Goal: Task Accomplishment & Management: Use online tool/utility

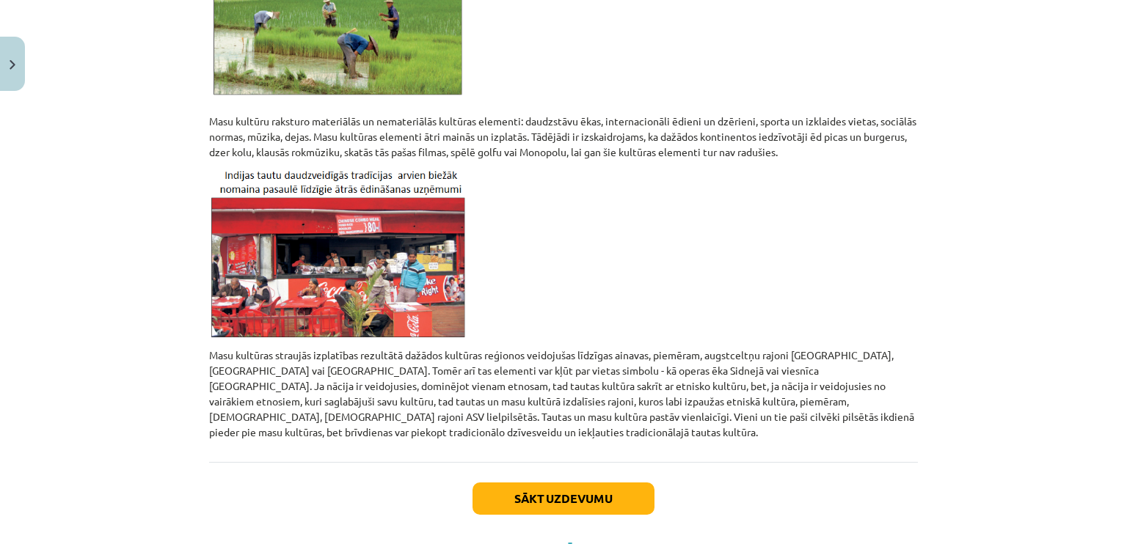
scroll to position [1282, 0]
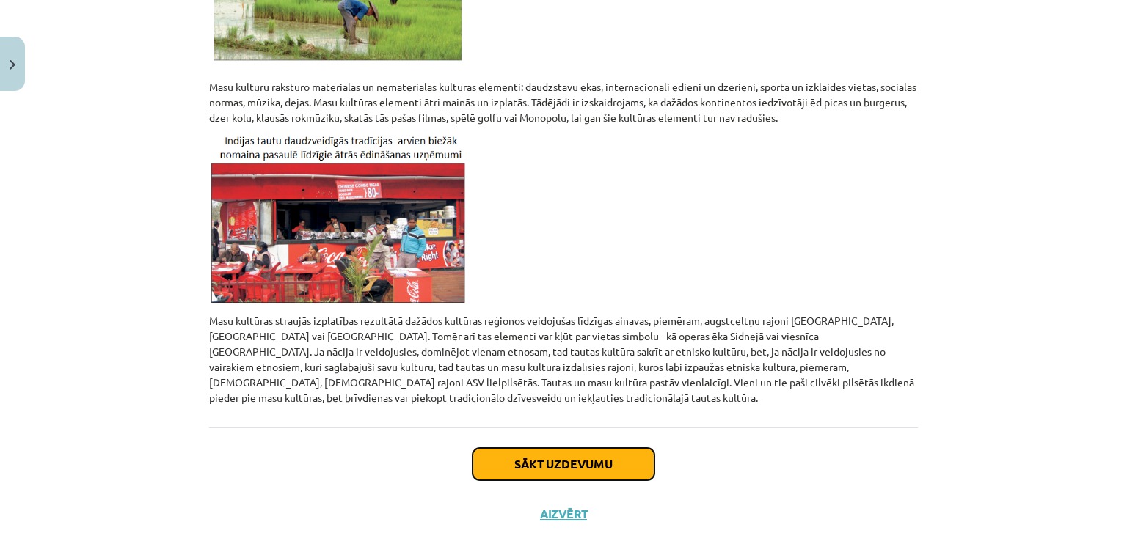
click at [555, 448] on button "Sākt uzdevumu" at bounding box center [564, 464] width 182 height 32
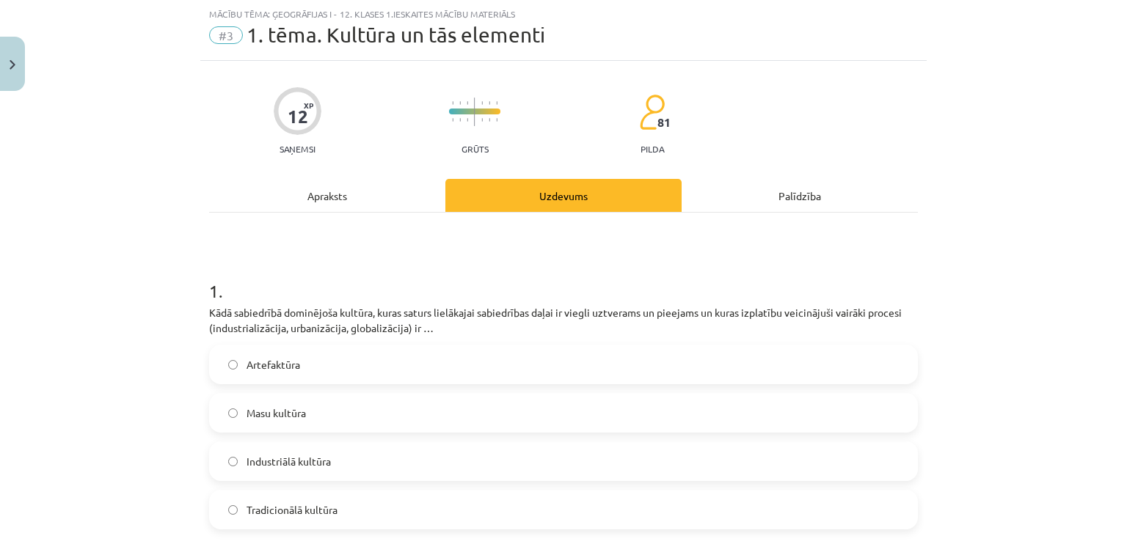
scroll to position [110, 0]
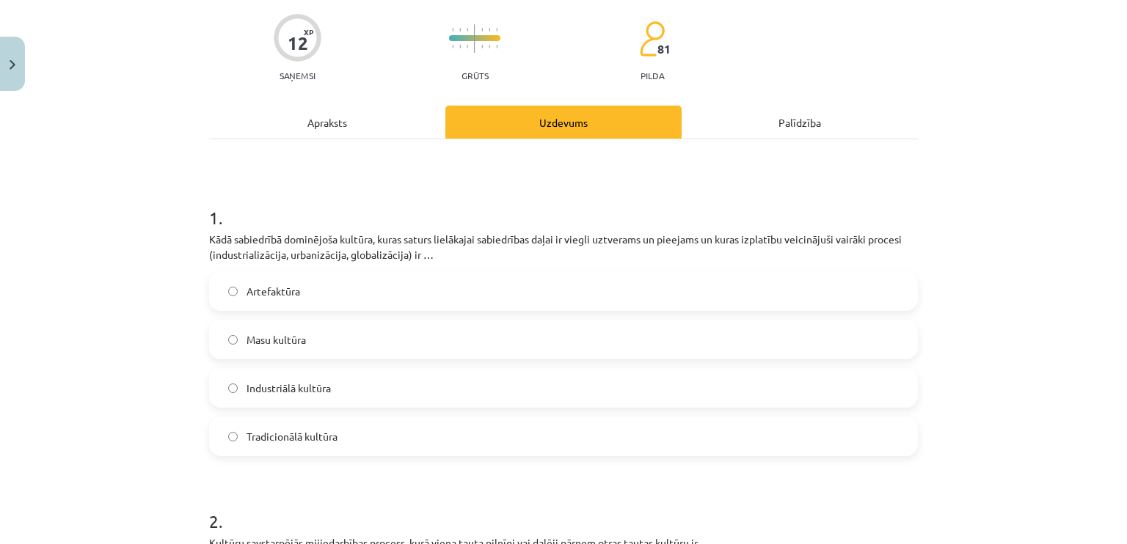
click at [340, 132] on div "Apraksts" at bounding box center [327, 122] width 236 height 33
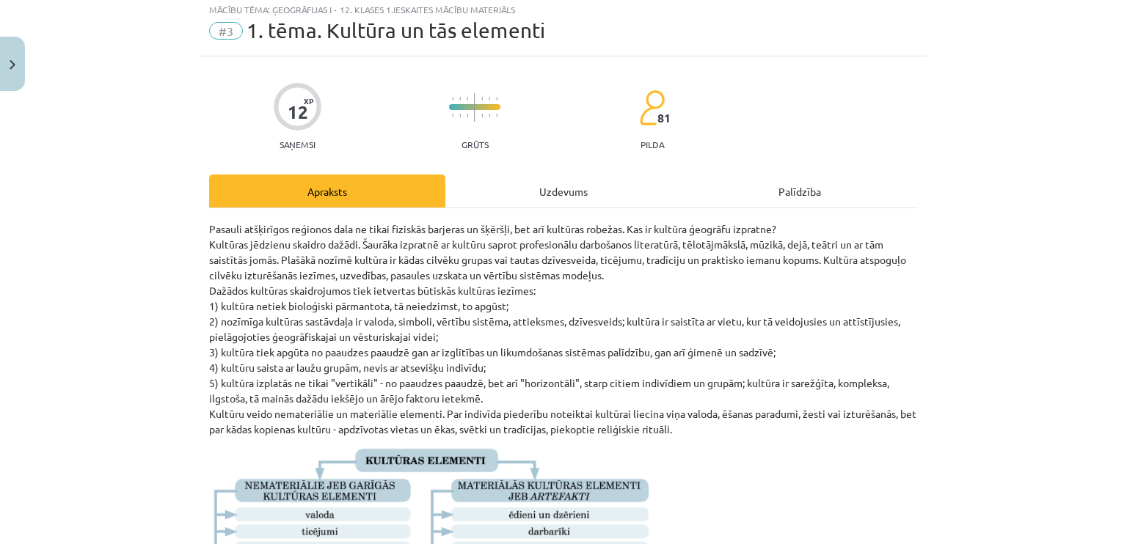
scroll to position [37, 0]
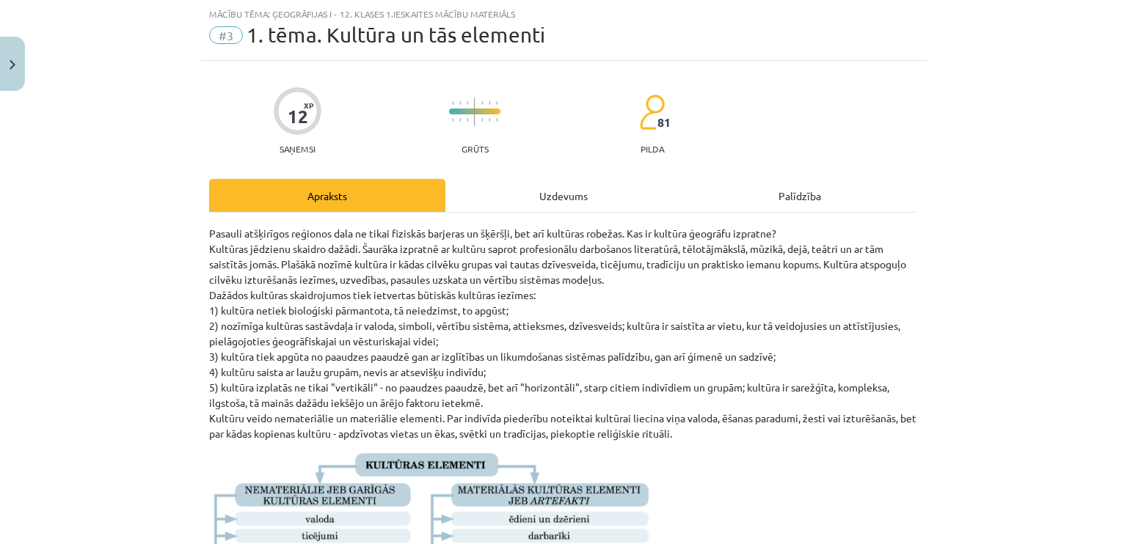
click at [522, 182] on div "Uzdevums" at bounding box center [563, 195] width 236 height 33
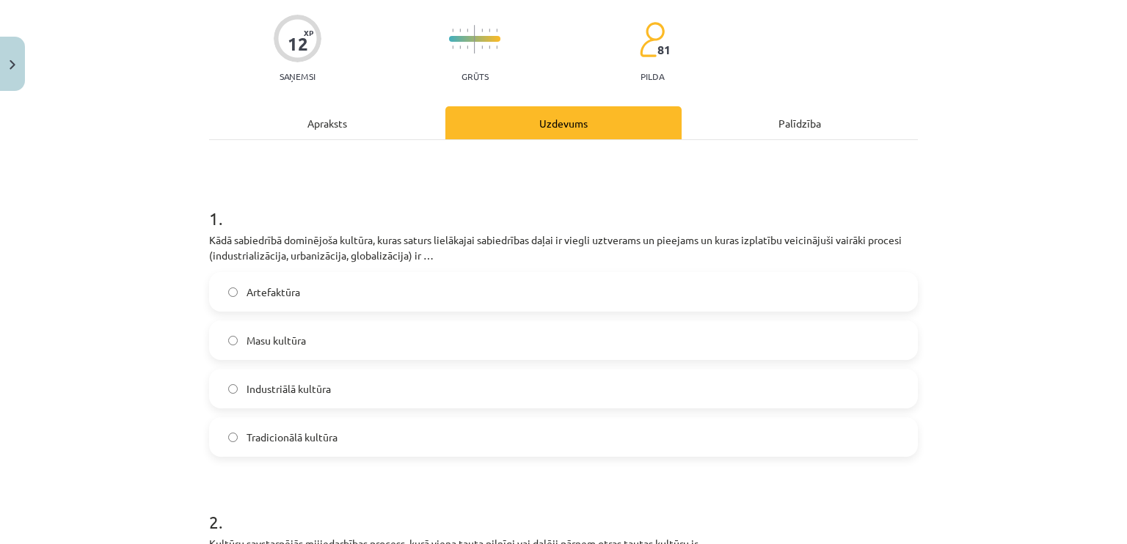
scroll to position [110, 0]
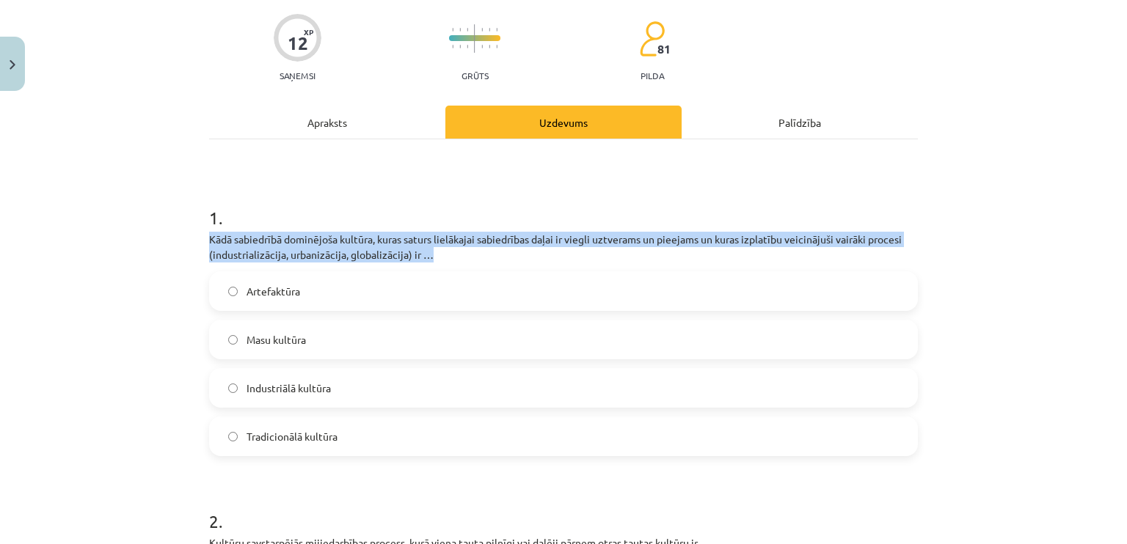
drag, startPoint x: 203, startPoint y: 236, endPoint x: 429, endPoint y: 261, distance: 226.7
click at [429, 261] on p "Kādā sabiedrībā dominējoša kultūra, kuras saturs lielākajai sabiedrības daļai i…" at bounding box center [563, 247] width 709 height 31
copy p "Kādā sabiedrībā dominējoša kultūra, kuras saturs lielākajai sabiedrības daļai i…"
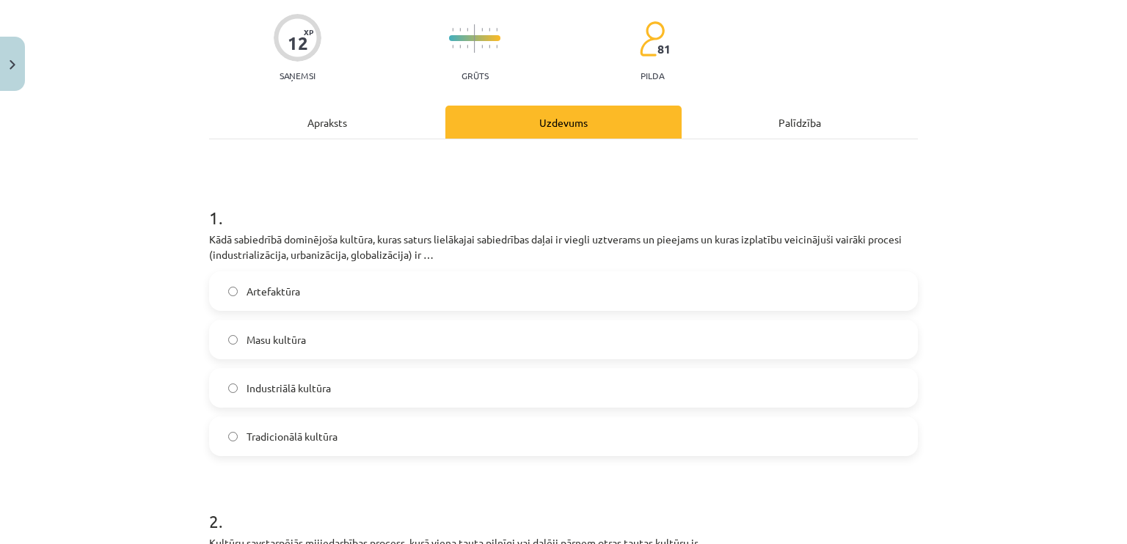
click at [499, 332] on label "Masu kultūra" at bounding box center [564, 339] width 706 height 37
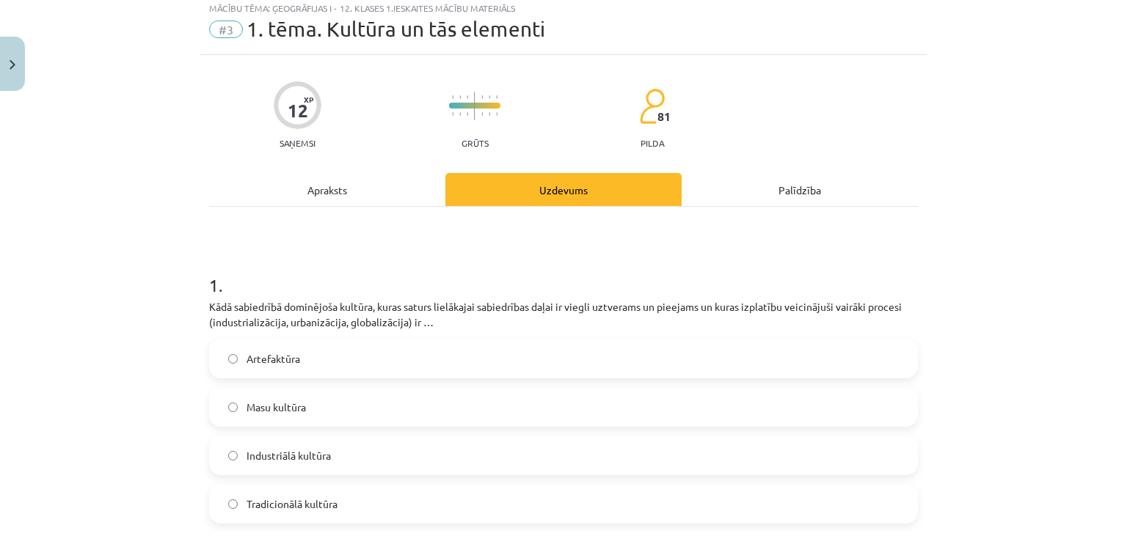
scroll to position [37, 0]
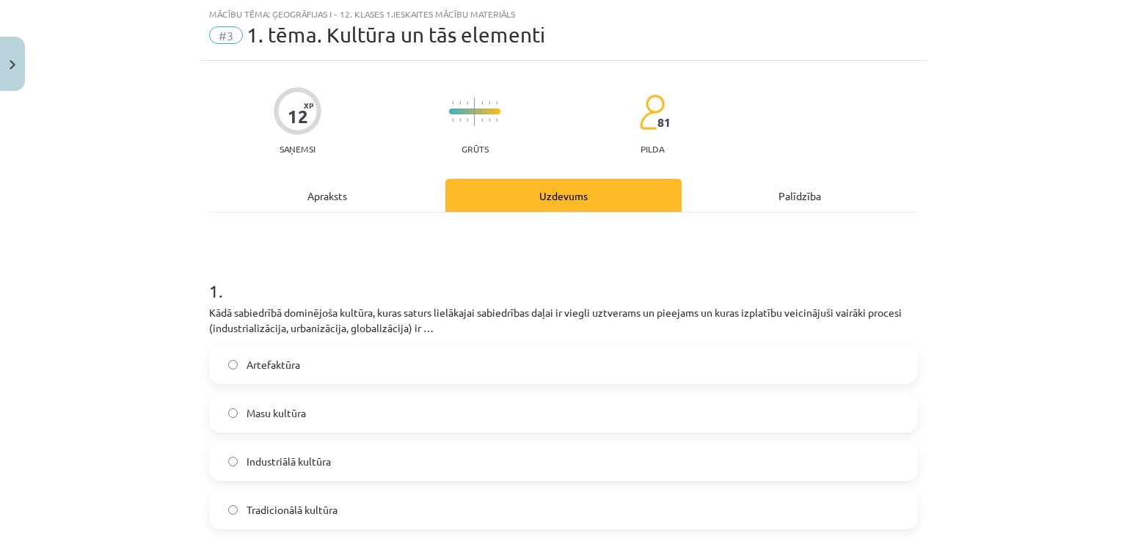
click at [305, 211] on div "Apraksts" at bounding box center [327, 195] width 236 height 33
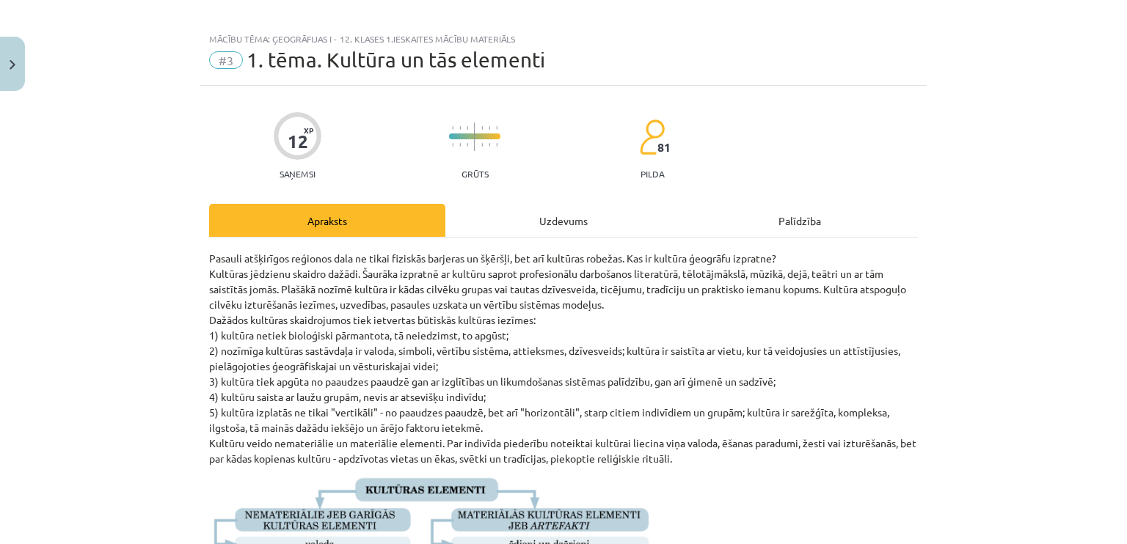
scroll to position [0, 0]
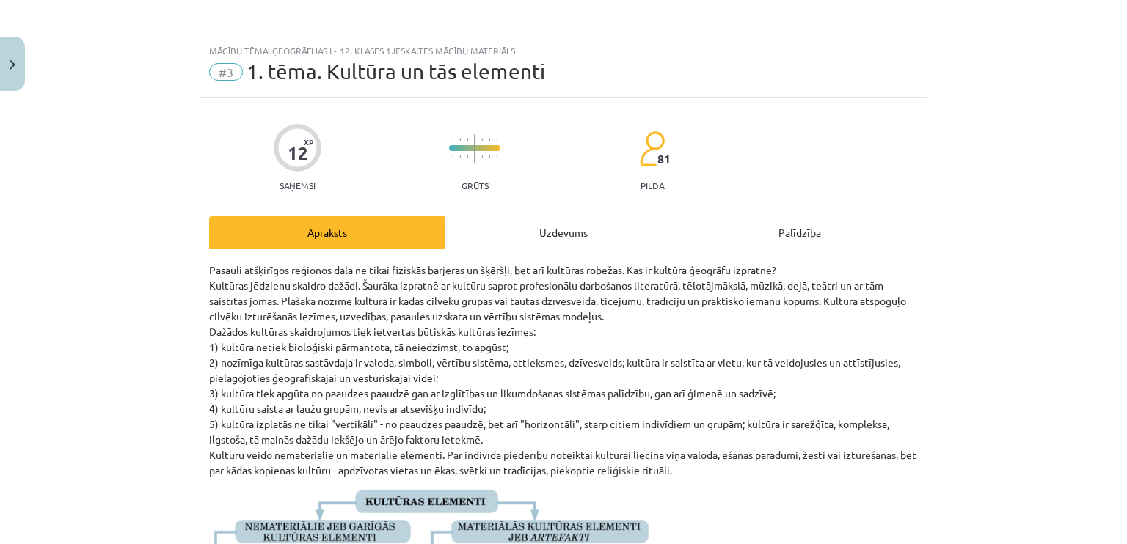
click at [592, 230] on div "Uzdevums" at bounding box center [563, 232] width 236 height 33
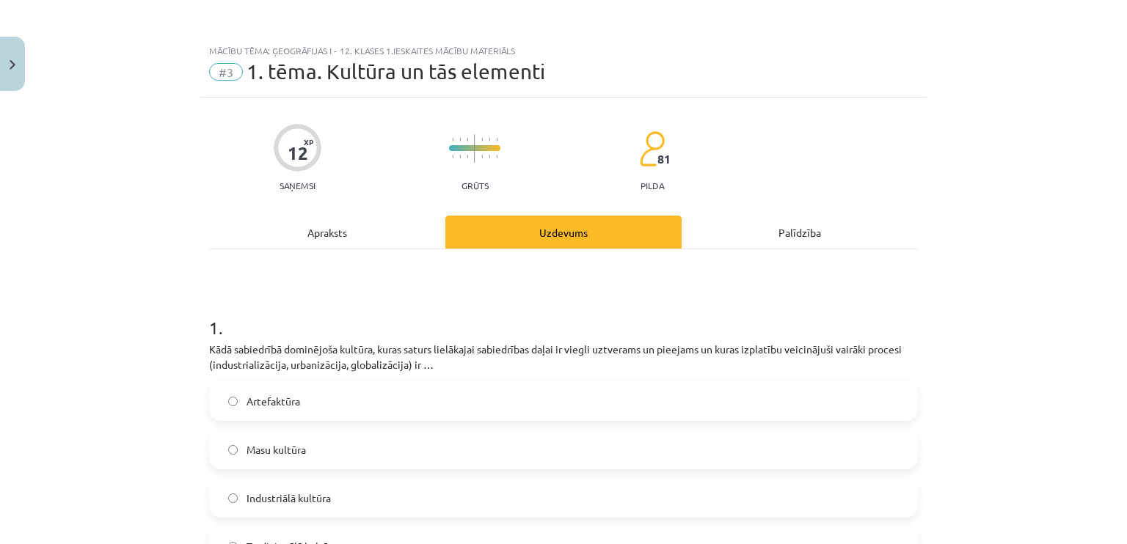
scroll to position [37, 0]
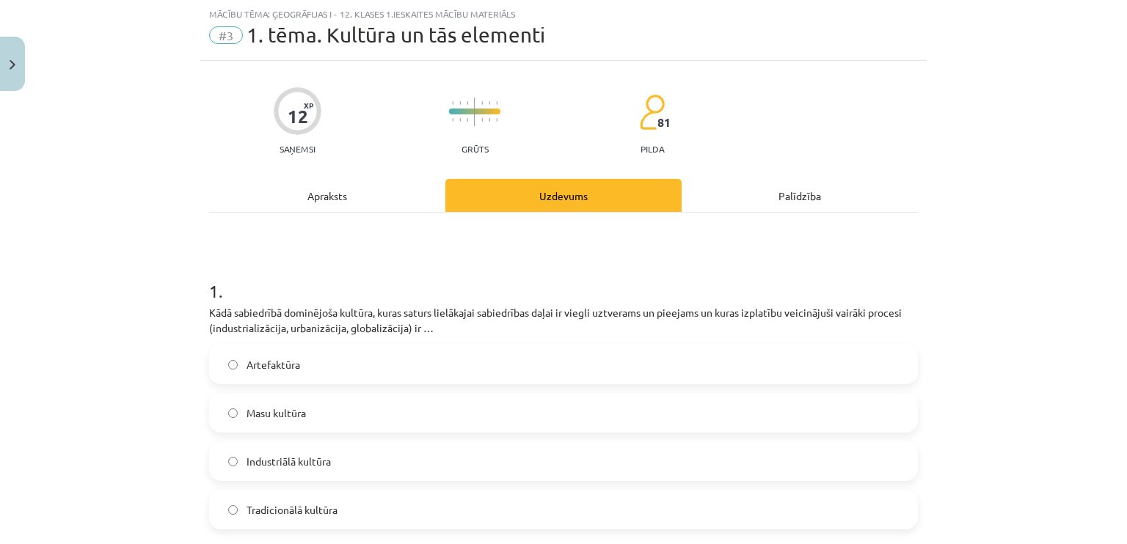
click at [813, 207] on div "Palīdzība" at bounding box center [800, 195] width 236 height 33
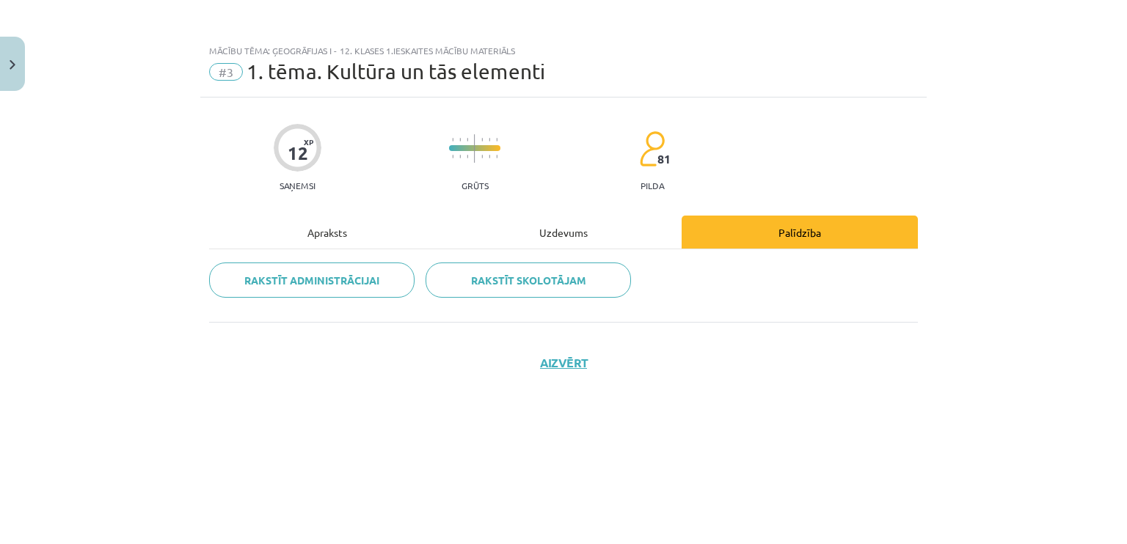
scroll to position [0, 0]
click at [569, 222] on div "Uzdevums" at bounding box center [563, 232] width 236 height 33
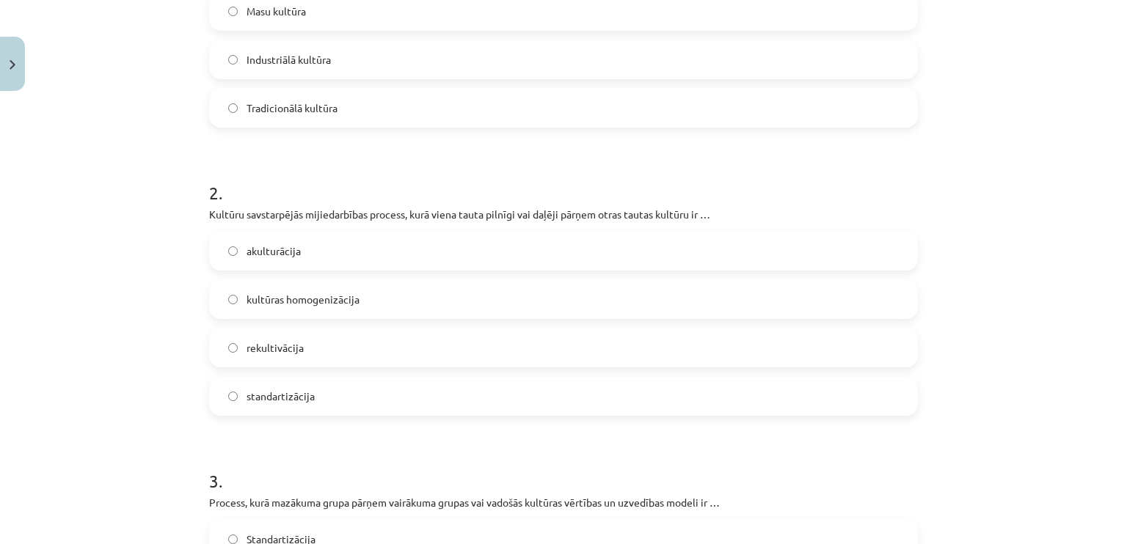
scroll to position [440, 0]
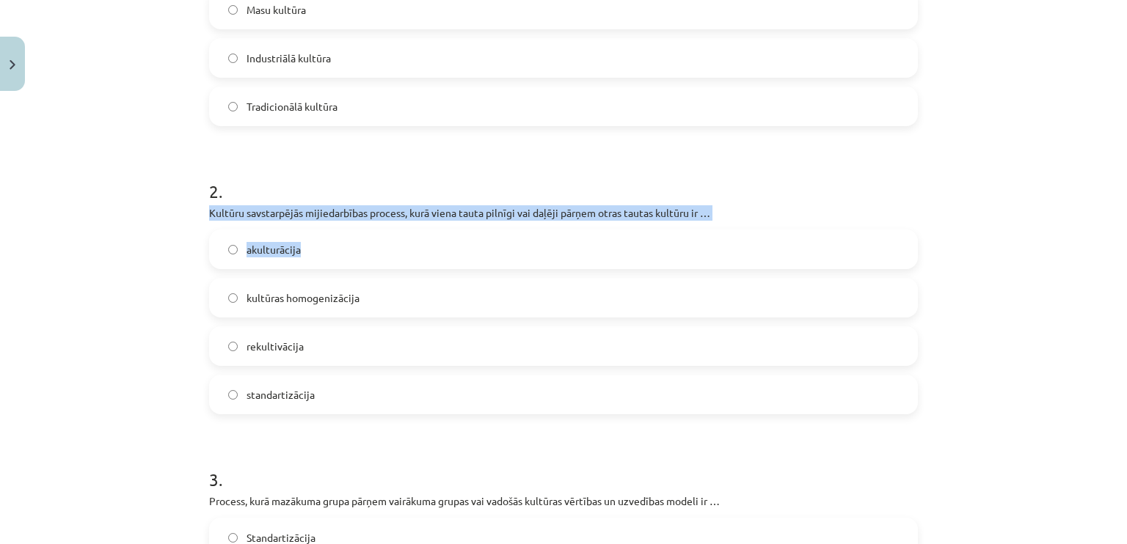
drag, startPoint x: 203, startPoint y: 208, endPoint x: 743, endPoint y: 230, distance: 539.8
click at [743, 230] on div "2 . Kultūru savstarpējās mijiedarbības process, kurā viena tauta pilnīgi vai da…" at bounding box center [563, 285] width 709 height 259
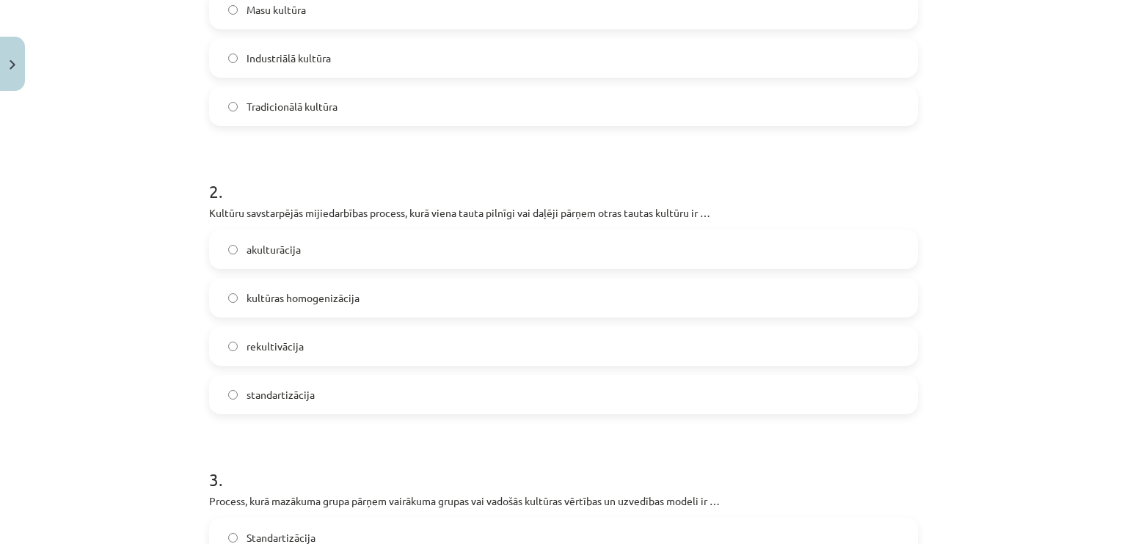
click at [723, 200] on h1 "2 ." at bounding box center [563, 178] width 709 height 45
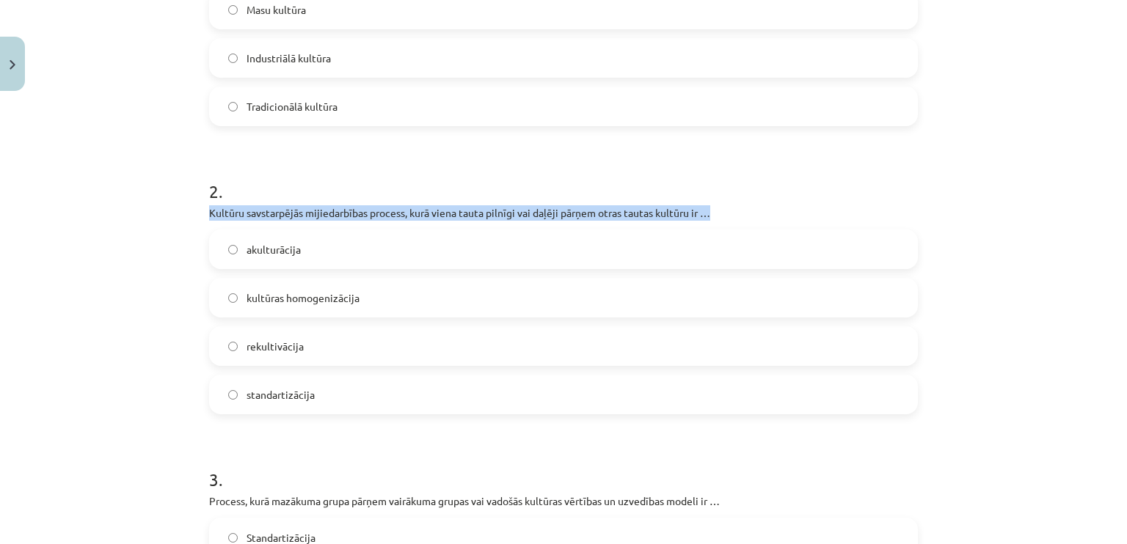
drag, startPoint x: 203, startPoint y: 206, endPoint x: 728, endPoint y: 205, distance: 524.7
click at [728, 205] on p "Kultūru savstarpējās mijiedarbības process, kurā viena tauta pilnīgi vai daļēji…" at bounding box center [563, 212] width 709 height 15
copy p "Kultūru savstarpējās mijiedarbības process, kurā viena tauta pilnīgi vai daļēji…"
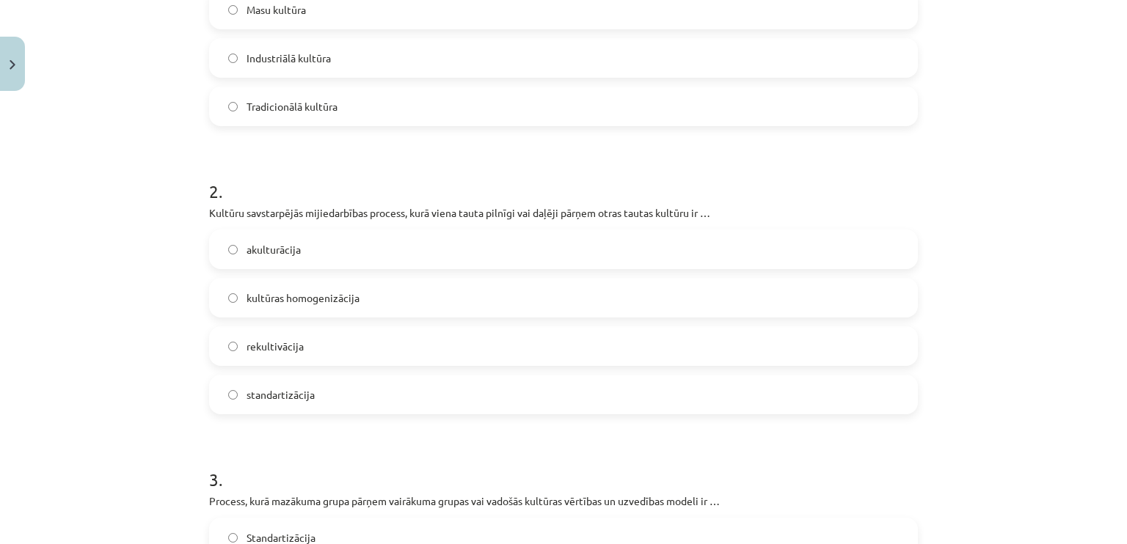
click at [368, 234] on label "akulturācija" at bounding box center [564, 249] width 706 height 37
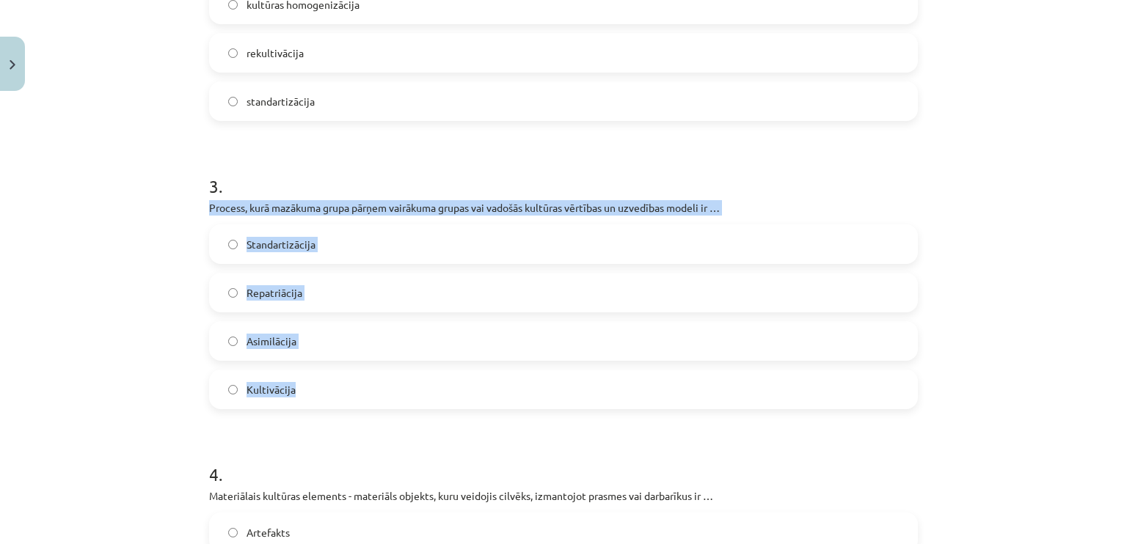
drag, startPoint x: 203, startPoint y: 205, endPoint x: 326, endPoint y: 390, distance: 222.2
click at [326, 390] on div "3 . Process, kurā mazākuma grupa pārņem vairākuma grupas vai vadošās kultūras v…" at bounding box center [563, 279] width 709 height 259
copy div "Process, kurā mazākuma grupa pārņem vairākuma grupas vai vadošās kultūras vērtī…"
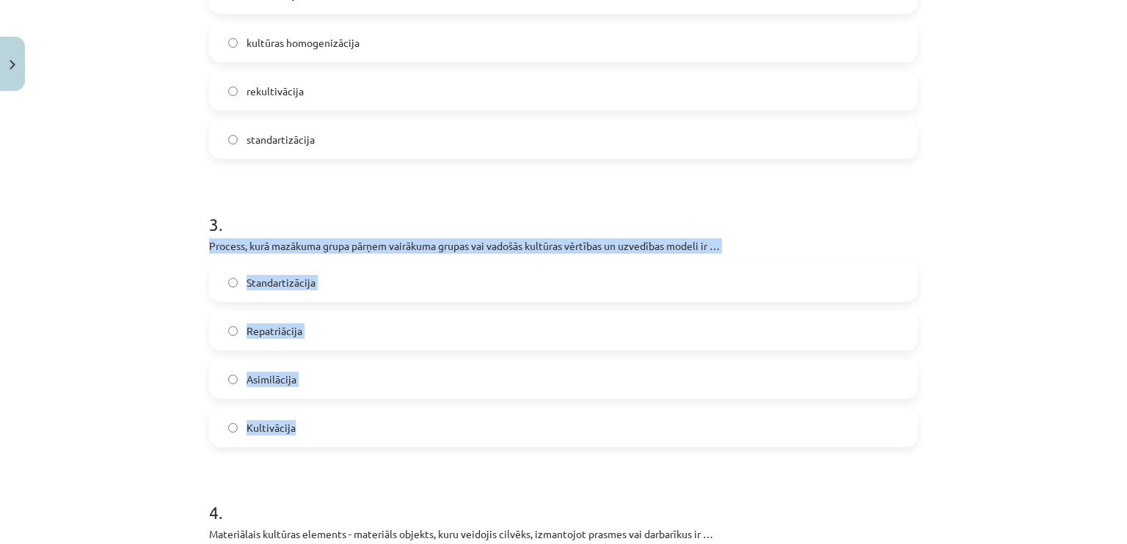
scroll to position [660, 0]
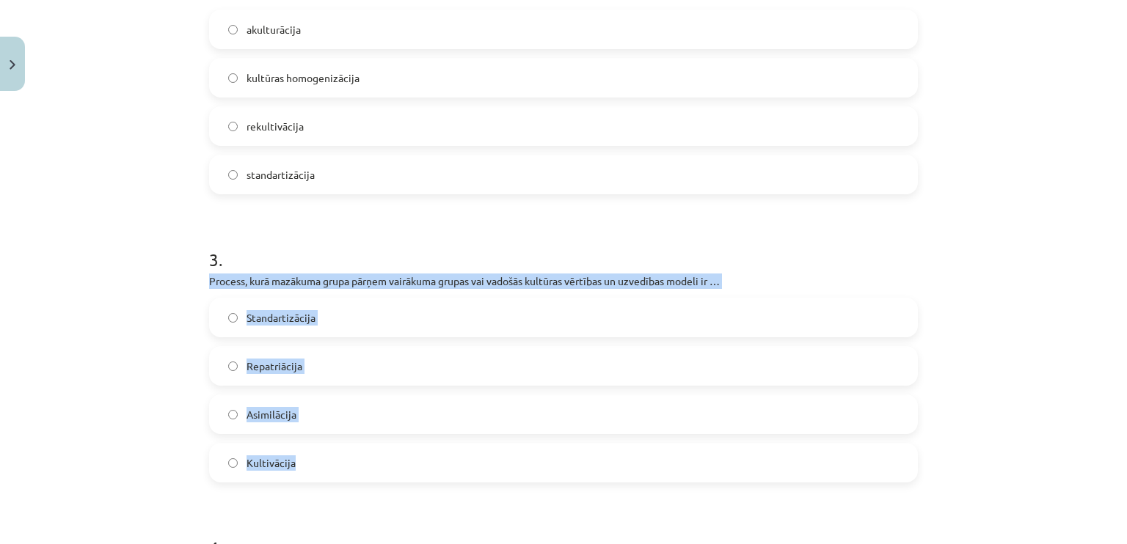
click at [278, 403] on label "Asimilācija" at bounding box center [564, 414] width 706 height 37
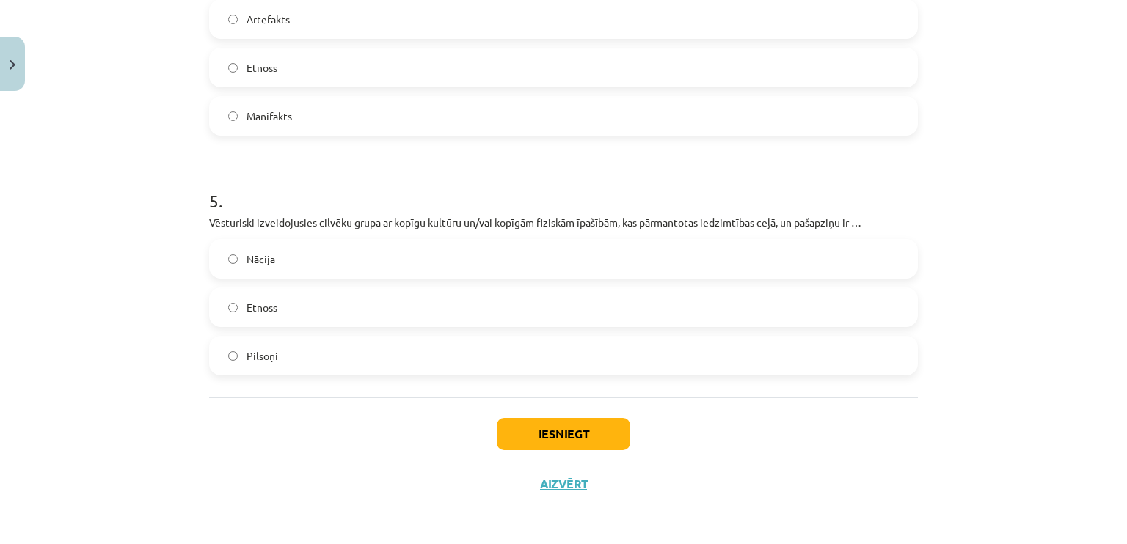
scroll to position [1174, 0]
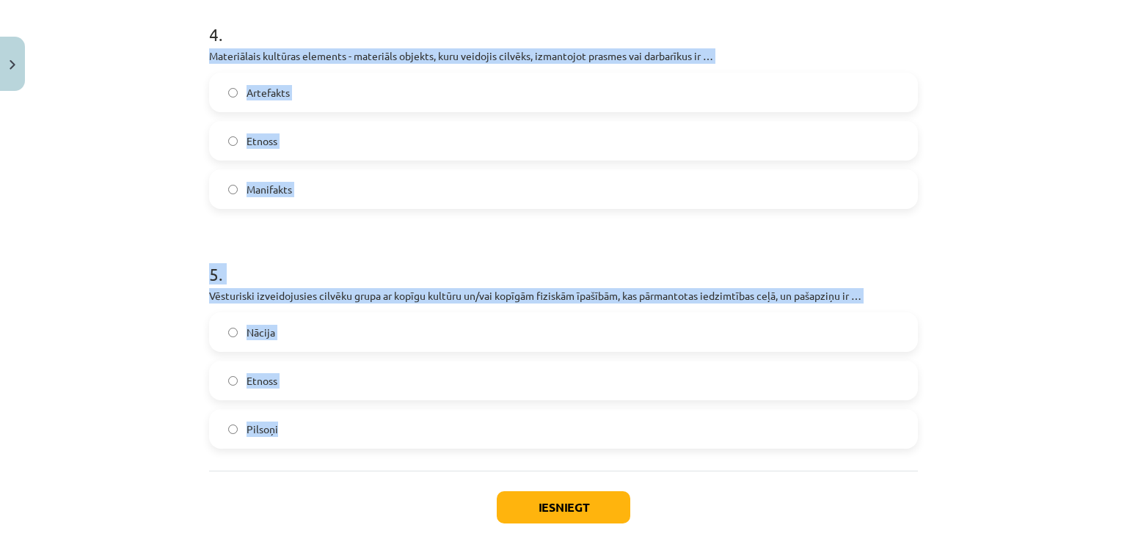
drag, startPoint x: 206, startPoint y: 53, endPoint x: 276, endPoint y: 442, distance: 395.8
copy form "Materiālais kultūras elements - materiāls objekts, kuru veidojis cilvēks, izman…"
click at [355, 84] on label "Artefakts" at bounding box center [564, 92] width 706 height 37
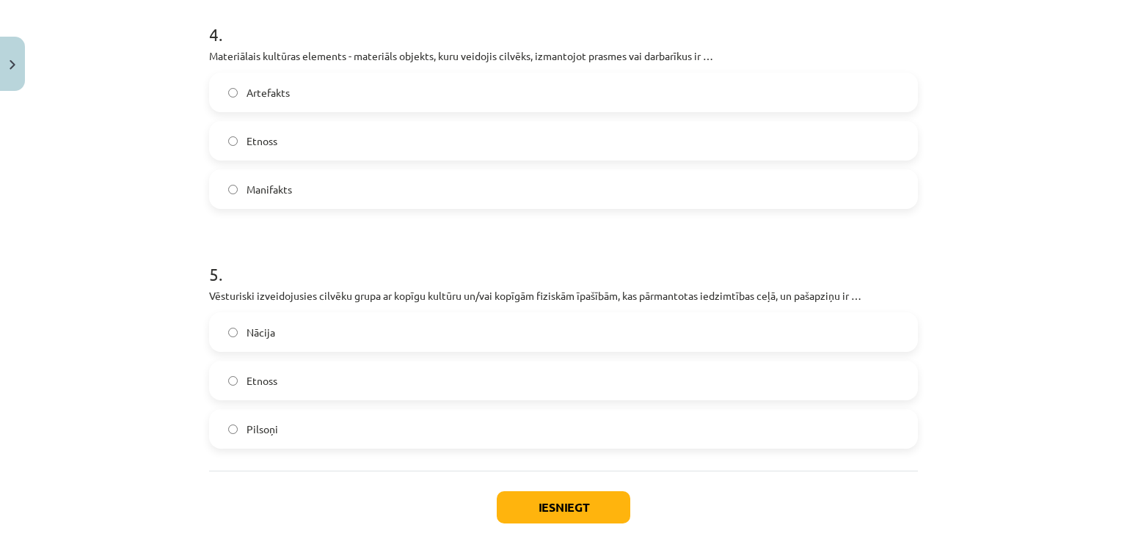
click at [373, 390] on label "Etnoss" at bounding box center [564, 380] width 706 height 37
click at [511, 507] on button "Iesniegt" at bounding box center [564, 508] width 134 height 32
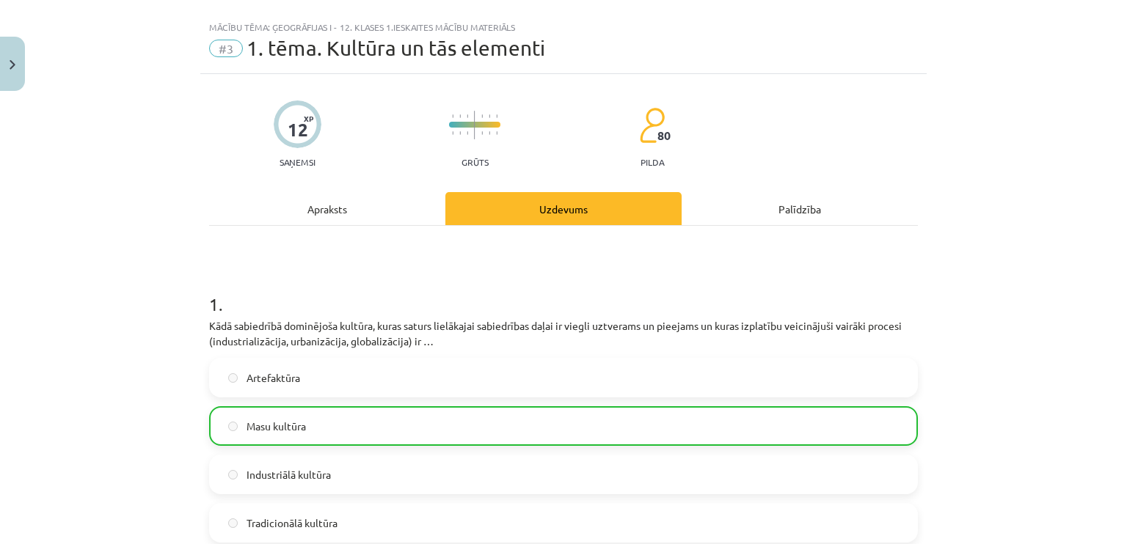
scroll to position [0, 0]
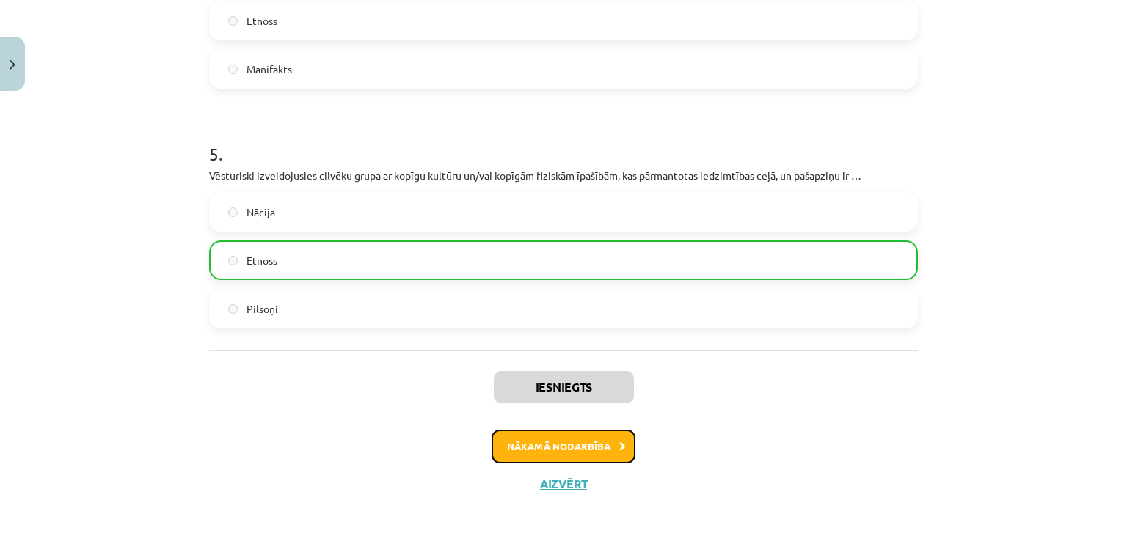
click at [498, 452] on button "Nākamā nodarbība" at bounding box center [564, 447] width 144 height 34
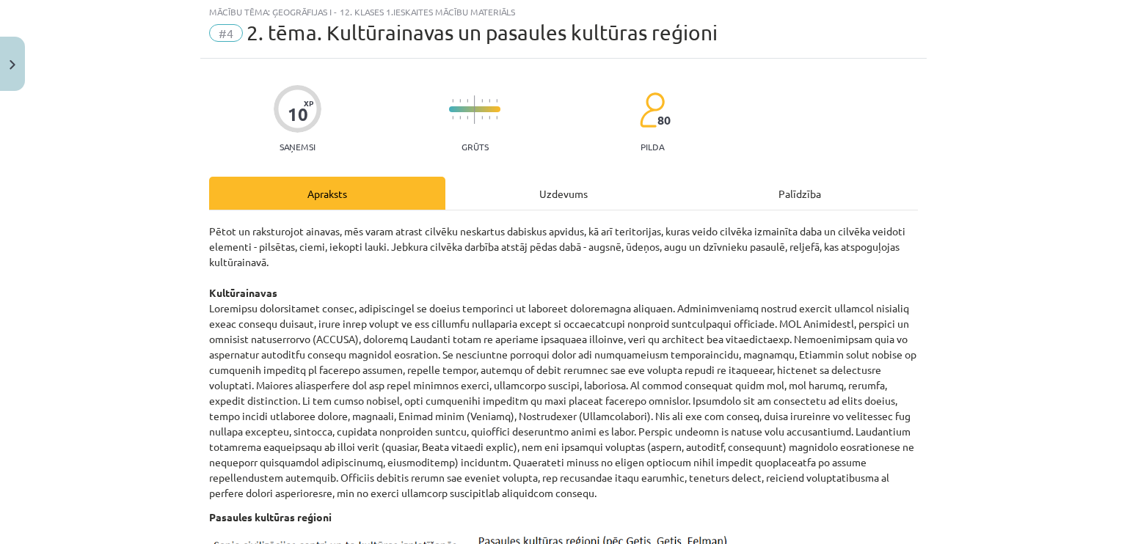
scroll to position [37, 0]
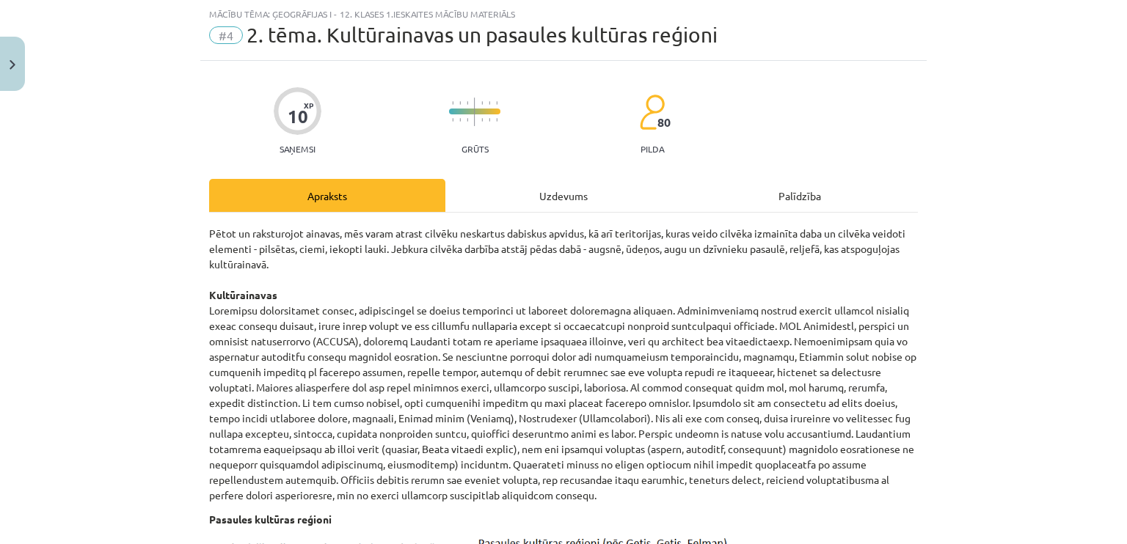
click at [539, 193] on div "Uzdevums" at bounding box center [563, 195] width 236 height 33
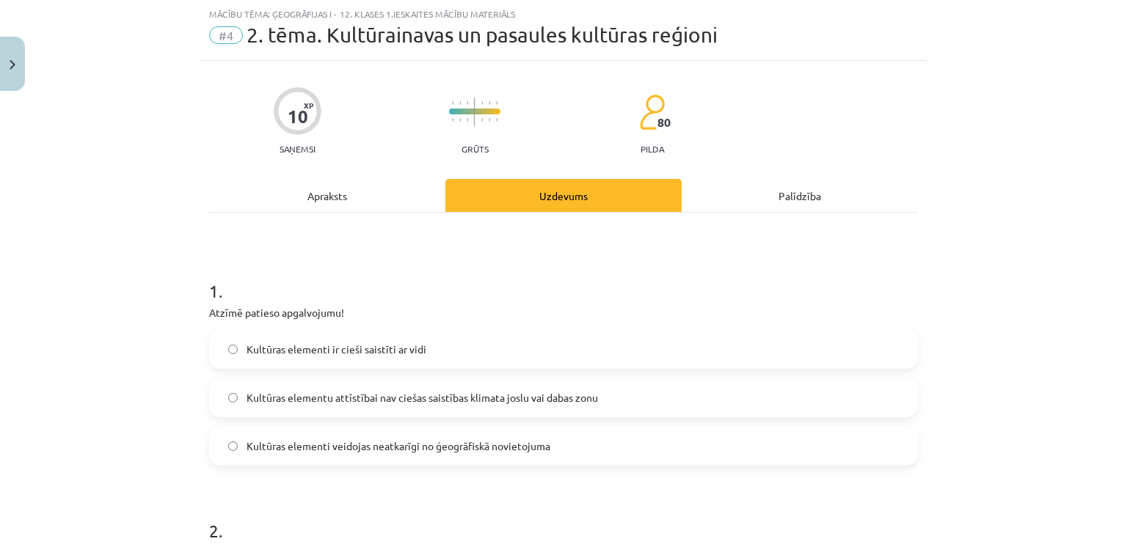
scroll to position [257, 0]
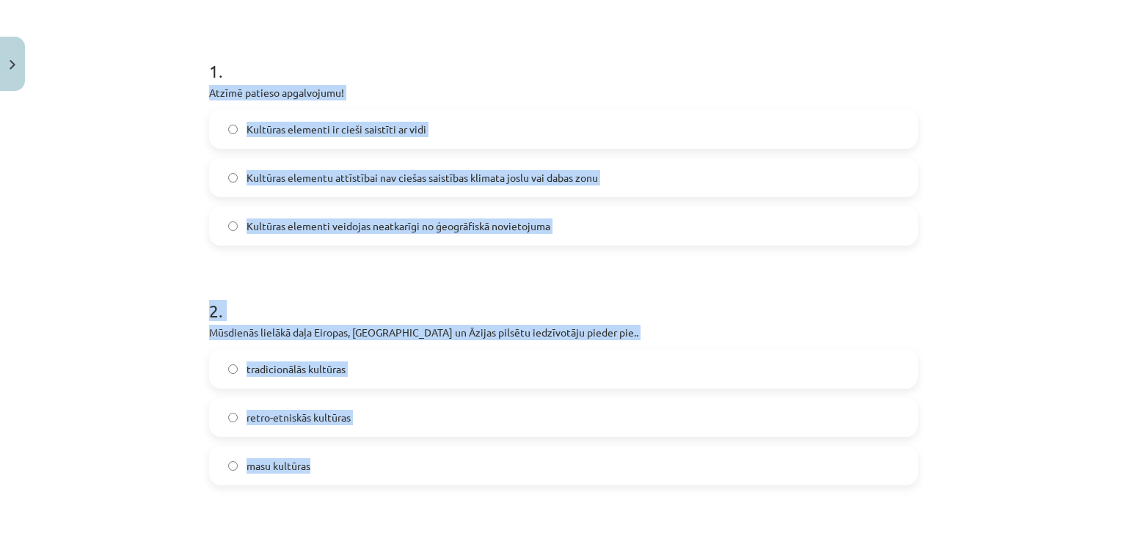
drag, startPoint x: 203, startPoint y: 92, endPoint x: 343, endPoint y: 466, distance: 399.6
click at [343, 466] on form "1 . Atzīmē patieso apgalvojumu! Kultūras elementi ir cieši saistīti ar vidi Kul…" at bounding box center [563, 524] width 709 height 979
click at [144, 396] on div "Mācību tēma: Ģeogrāfijas i - 12. klases 1.ieskaites mācību materiāls #4 2. tēma…" at bounding box center [563, 272] width 1127 height 544
click at [227, 159] on label "Kultūras elementu attīstībai nav ciešas saistības klimata joslu vai dabas zonu" at bounding box center [564, 177] width 706 height 37
